Goal: Find specific page/section

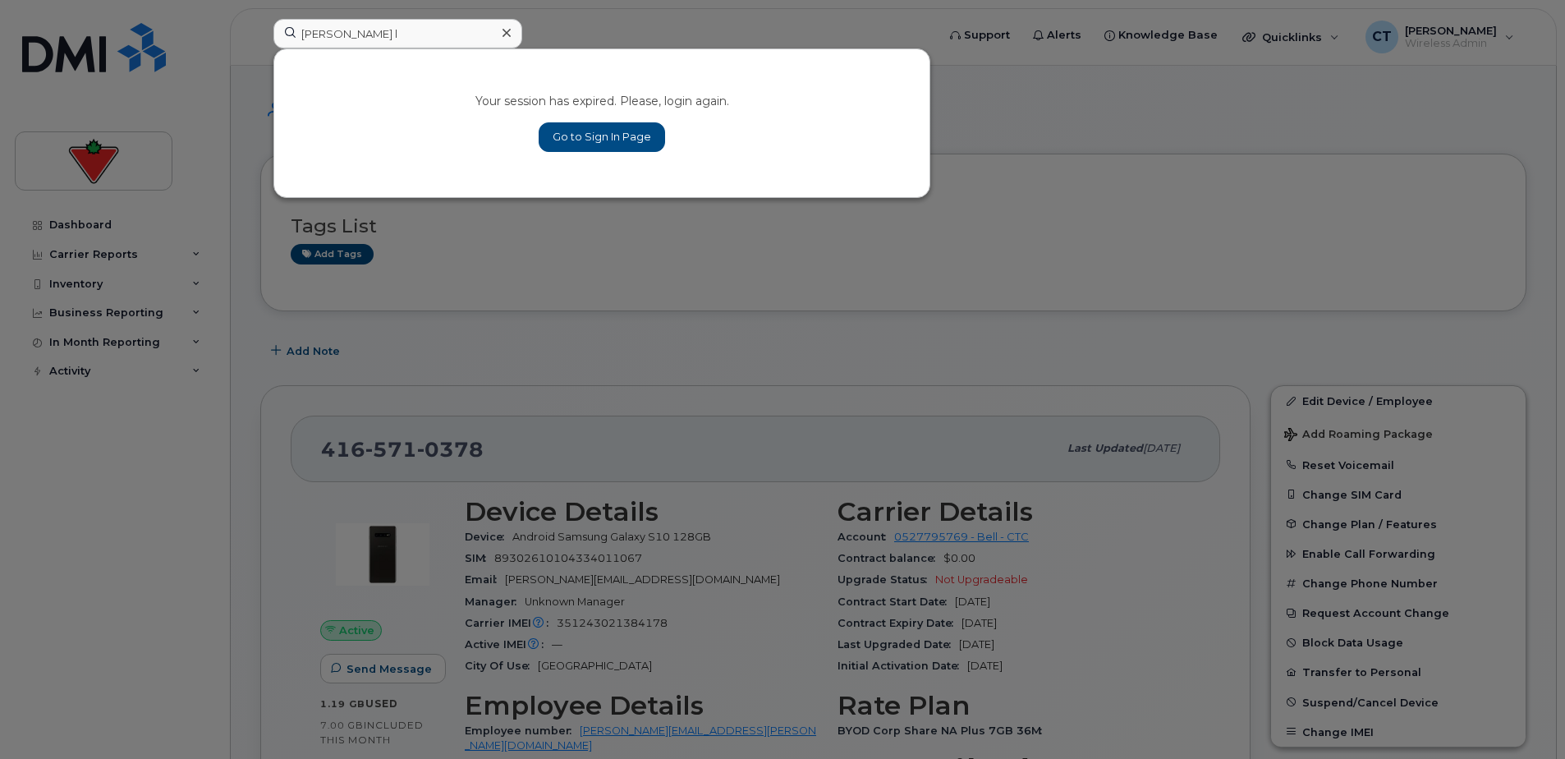
type input "[PERSON_NAME] le"
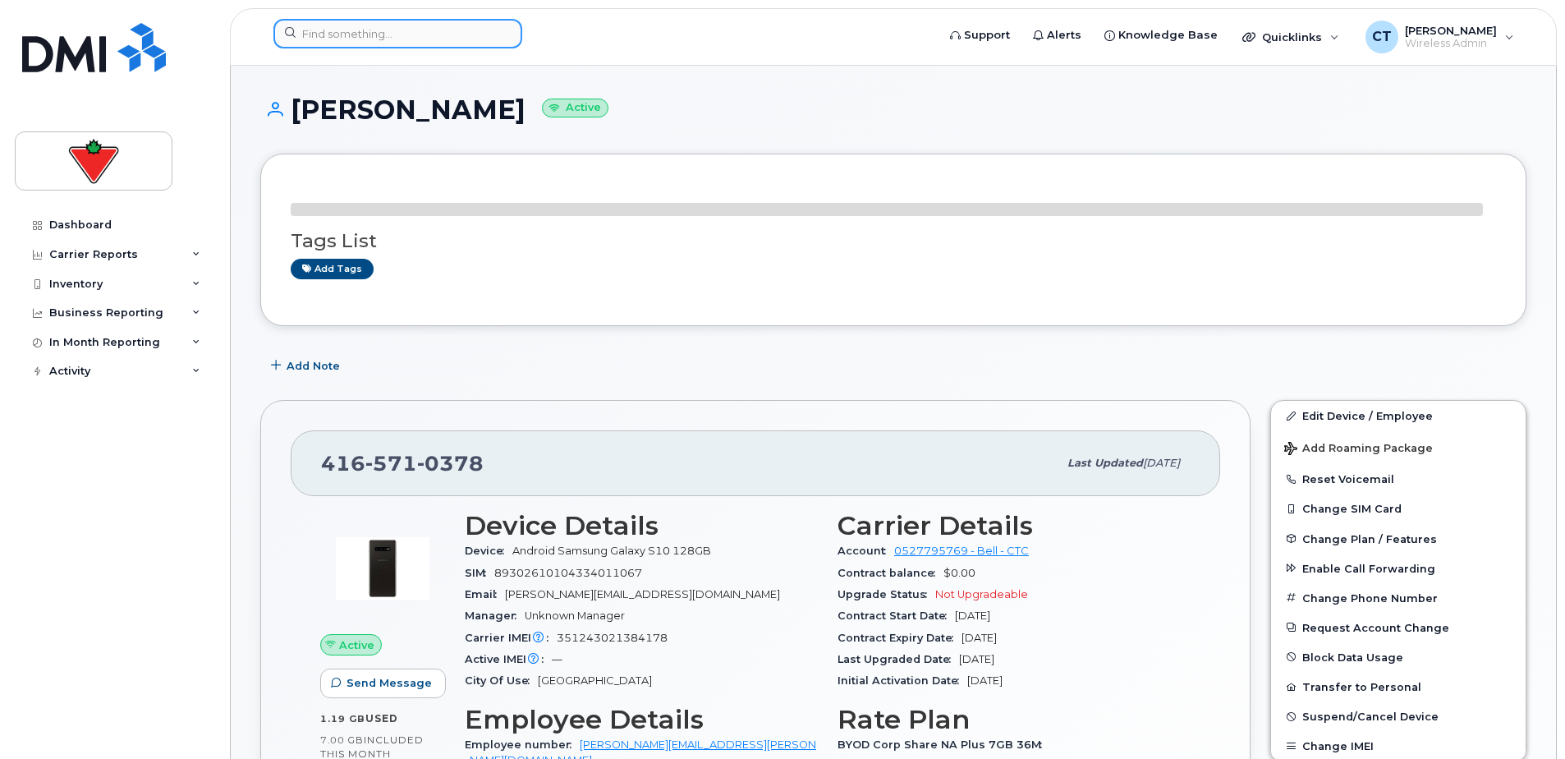
click at [342, 37] on input at bounding box center [397, 34] width 249 height 30
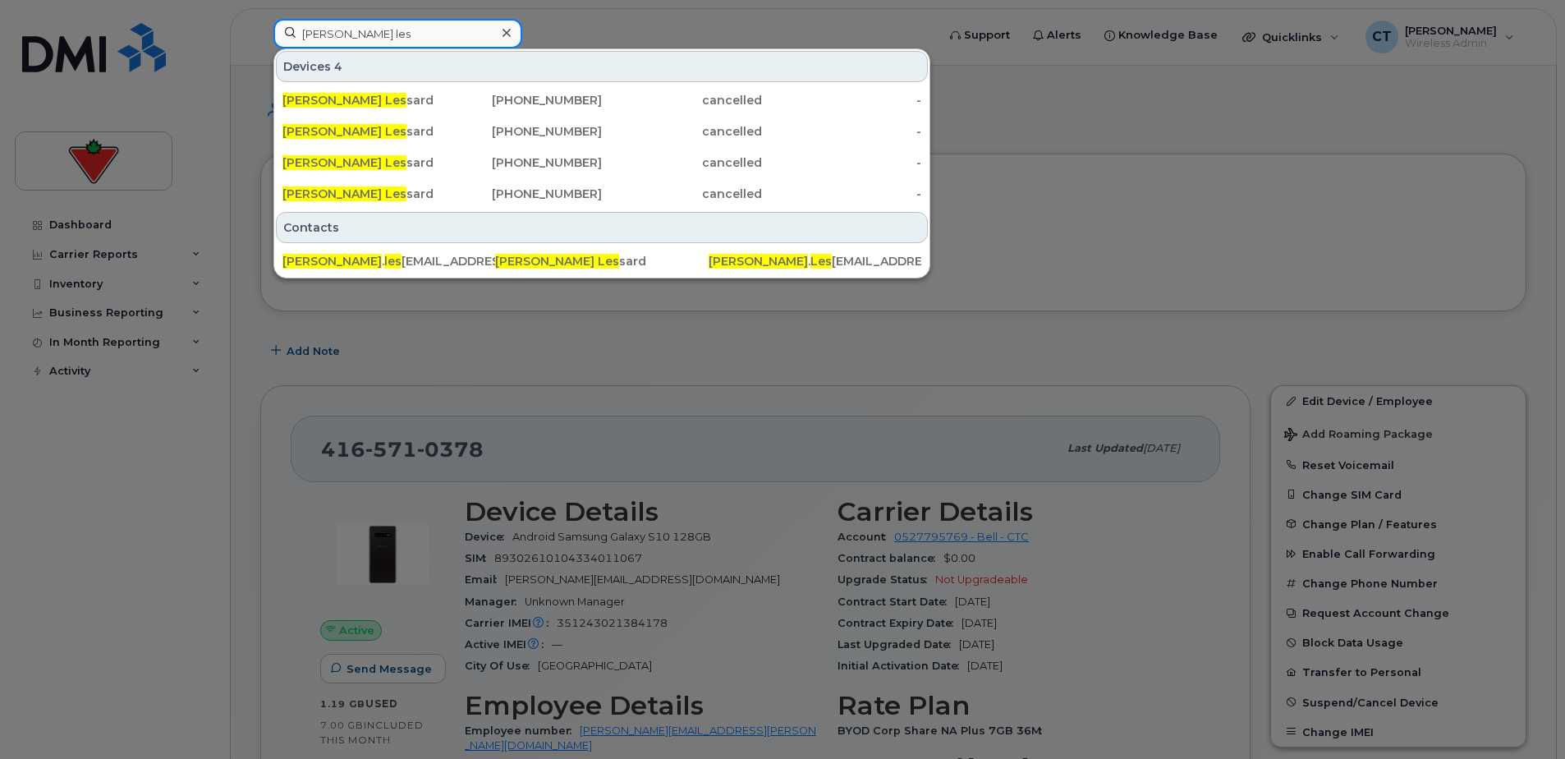
type input "[PERSON_NAME] les"
click at [975, 350] on div at bounding box center [782, 379] width 1565 height 759
